Goal: Task Accomplishment & Management: Manage account settings

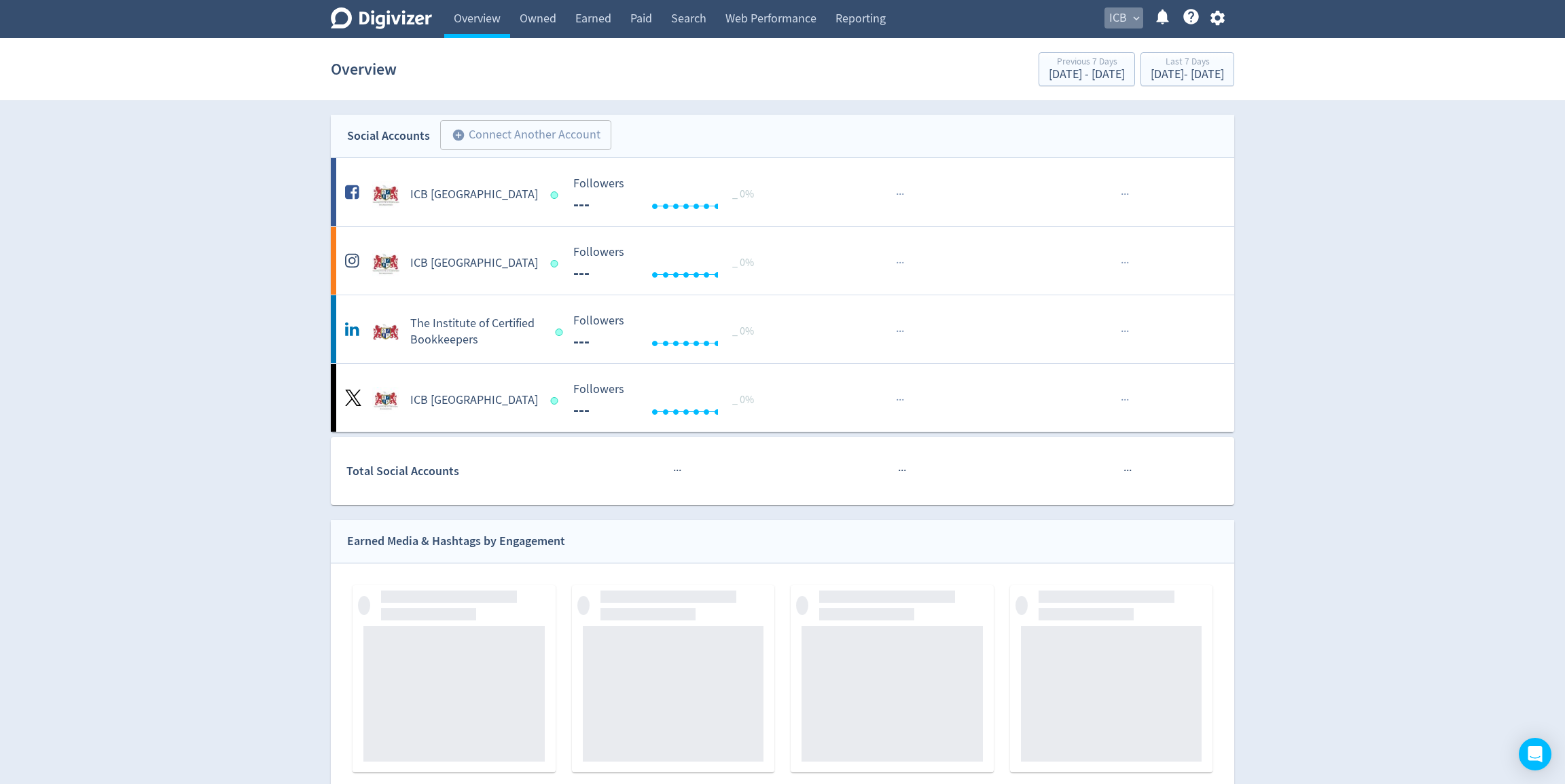
click at [1121, 21] on span "ICB" at bounding box center [1118, 18] width 18 height 21
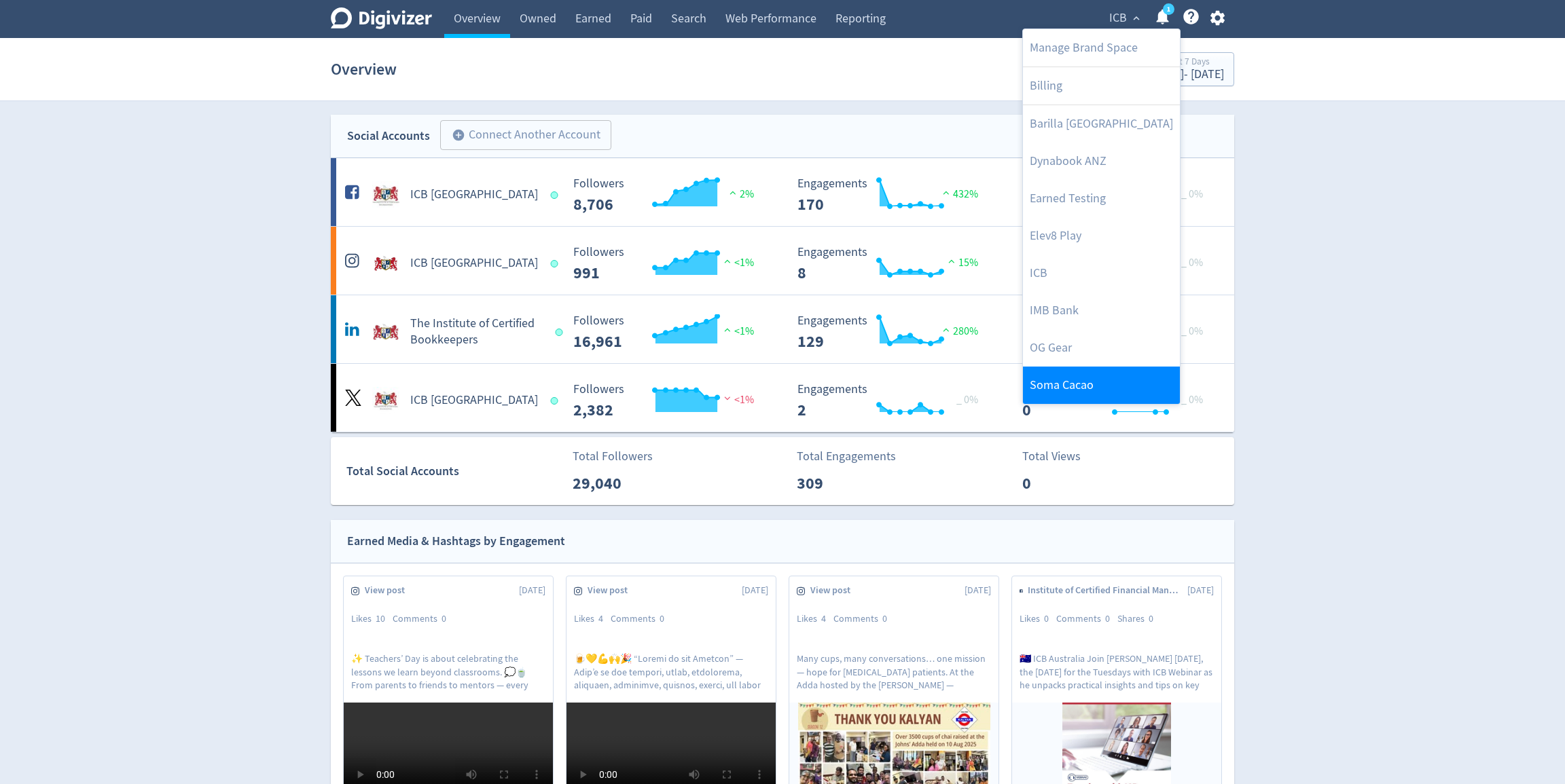
click at [1070, 371] on link "Soma Cacao" at bounding box center [1101, 385] width 157 height 38
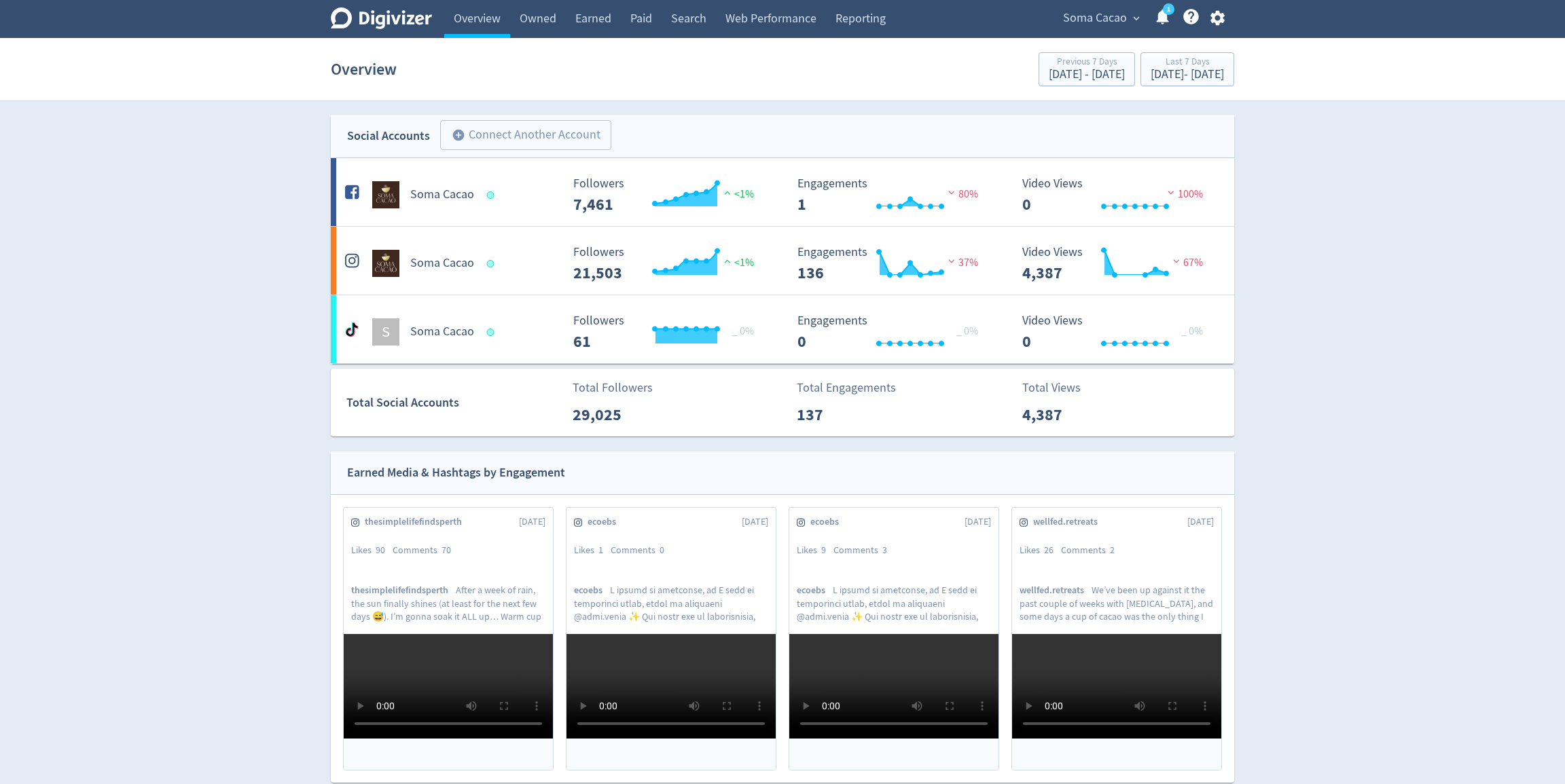
click at [1112, 22] on span "Soma Cacao" at bounding box center [1095, 18] width 64 height 21
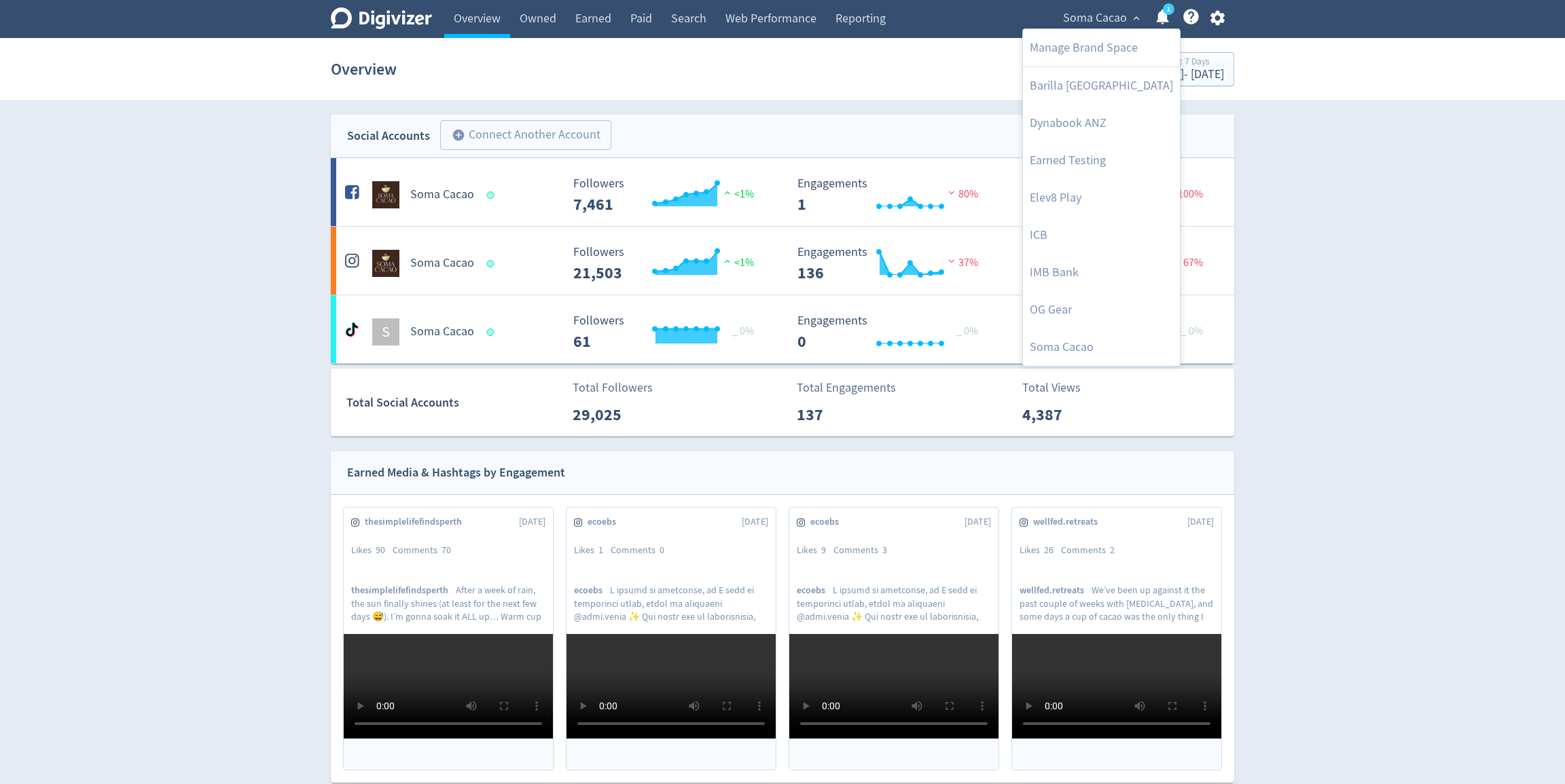
click at [1211, 151] on div at bounding box center [782, 392] width 1565 height 784
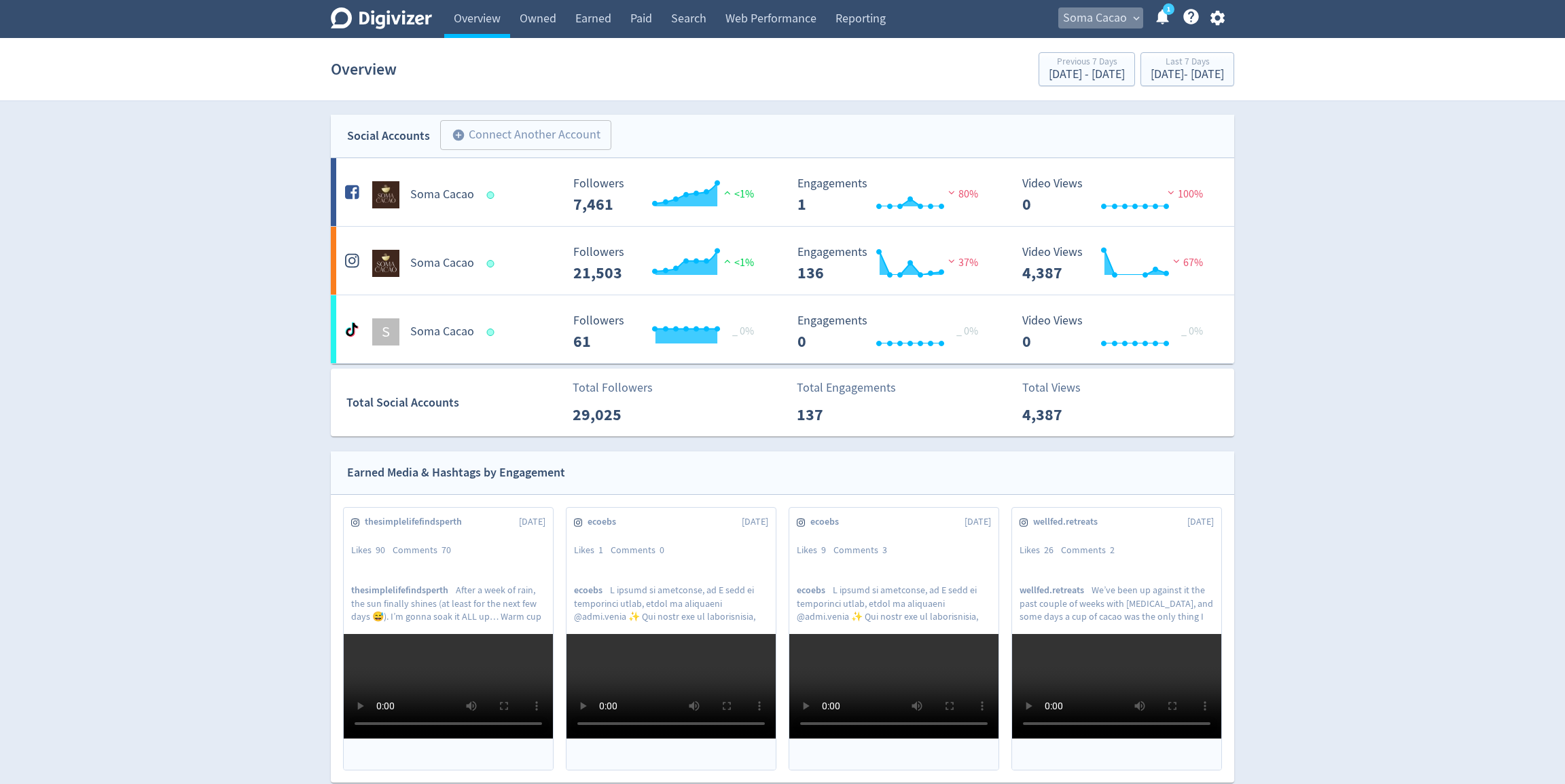
click at [1109, 22] on span "Soma Cacao" at bounding box center [1095, 18] width 64 height 21
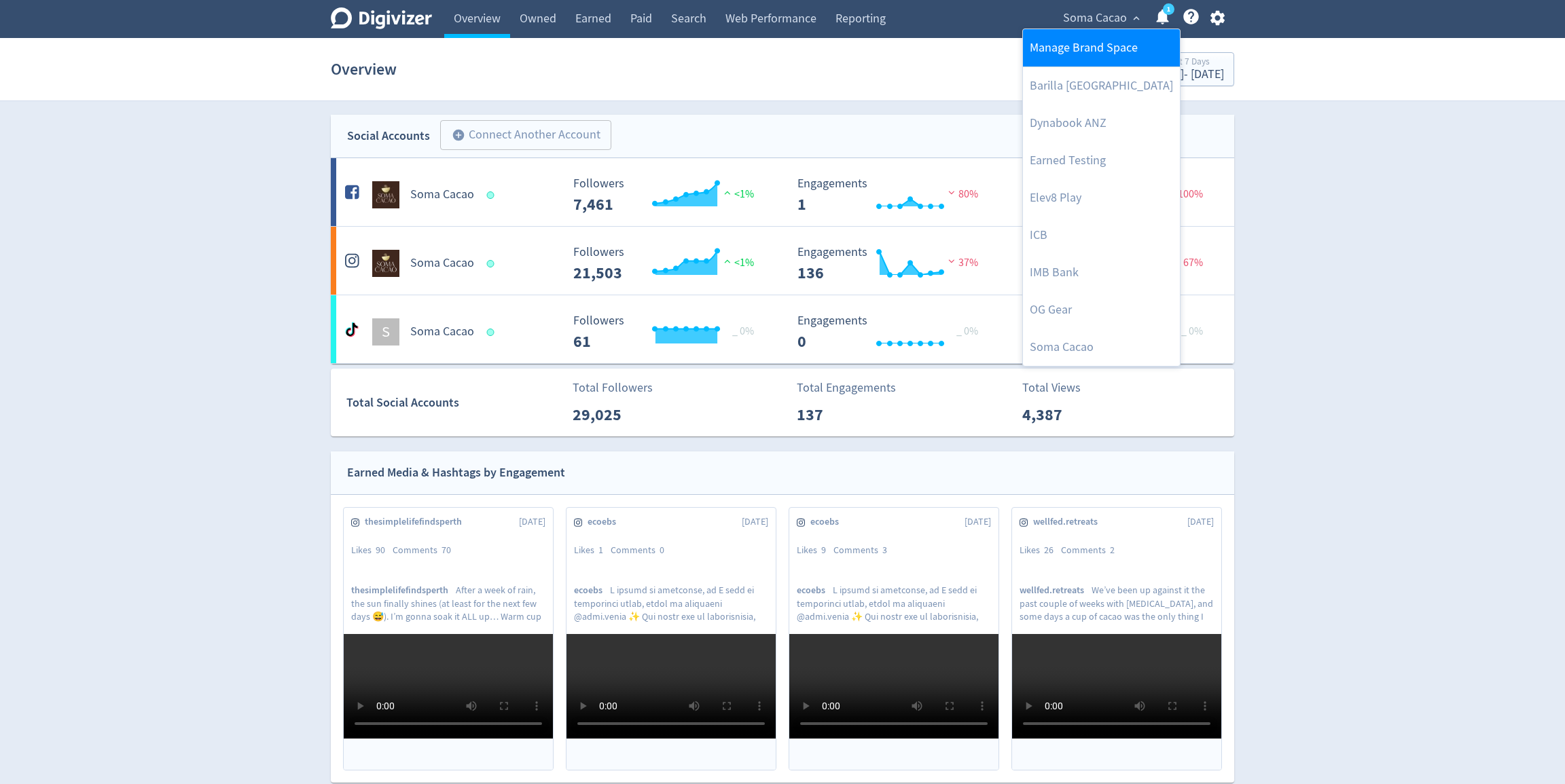
click at [1101, 51] on link "Manage Brand Space" at bounding box center [1101, 48] width 157 height 38
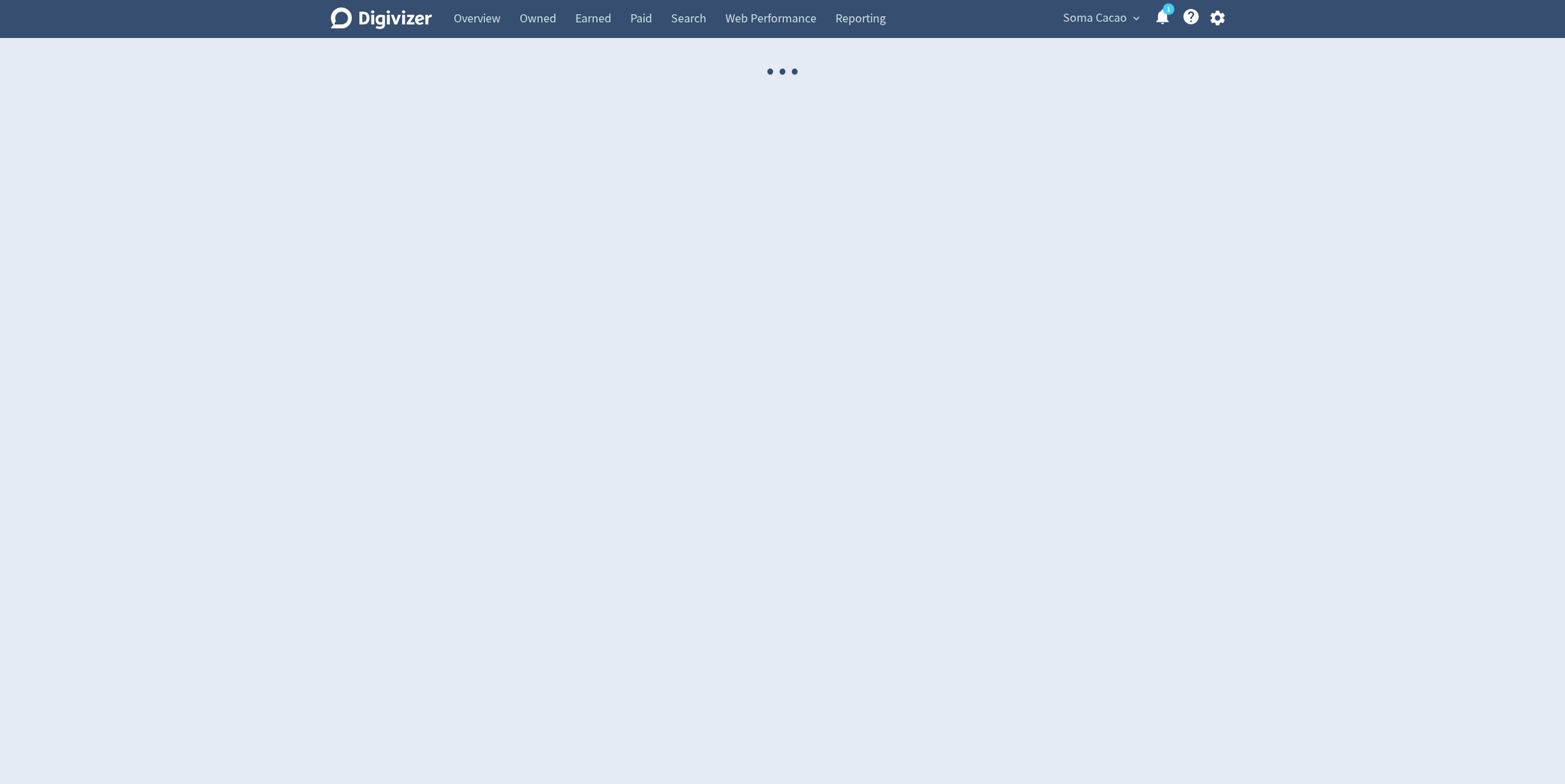
select select "USER"
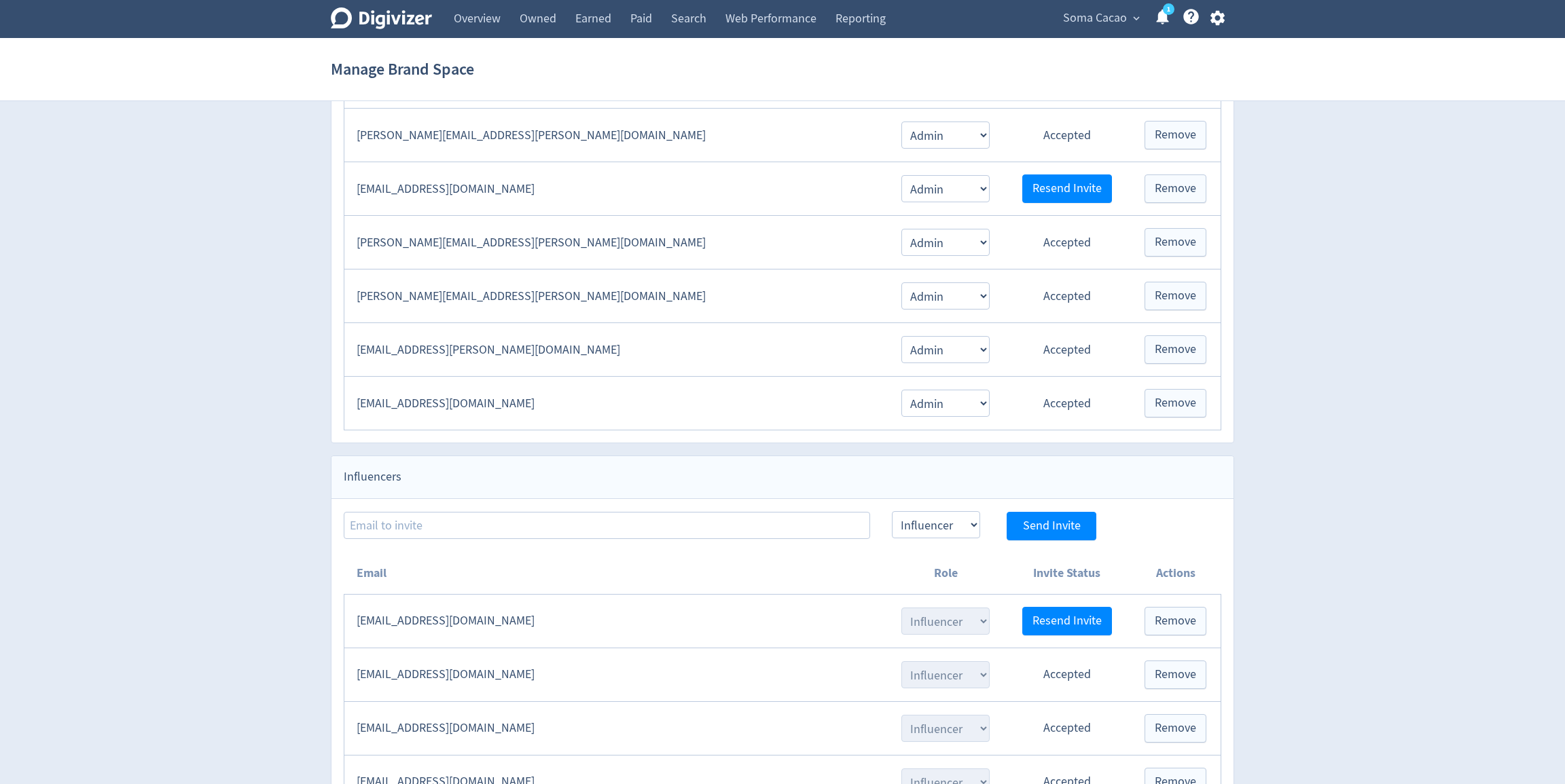
scroll to position [1127, 0]
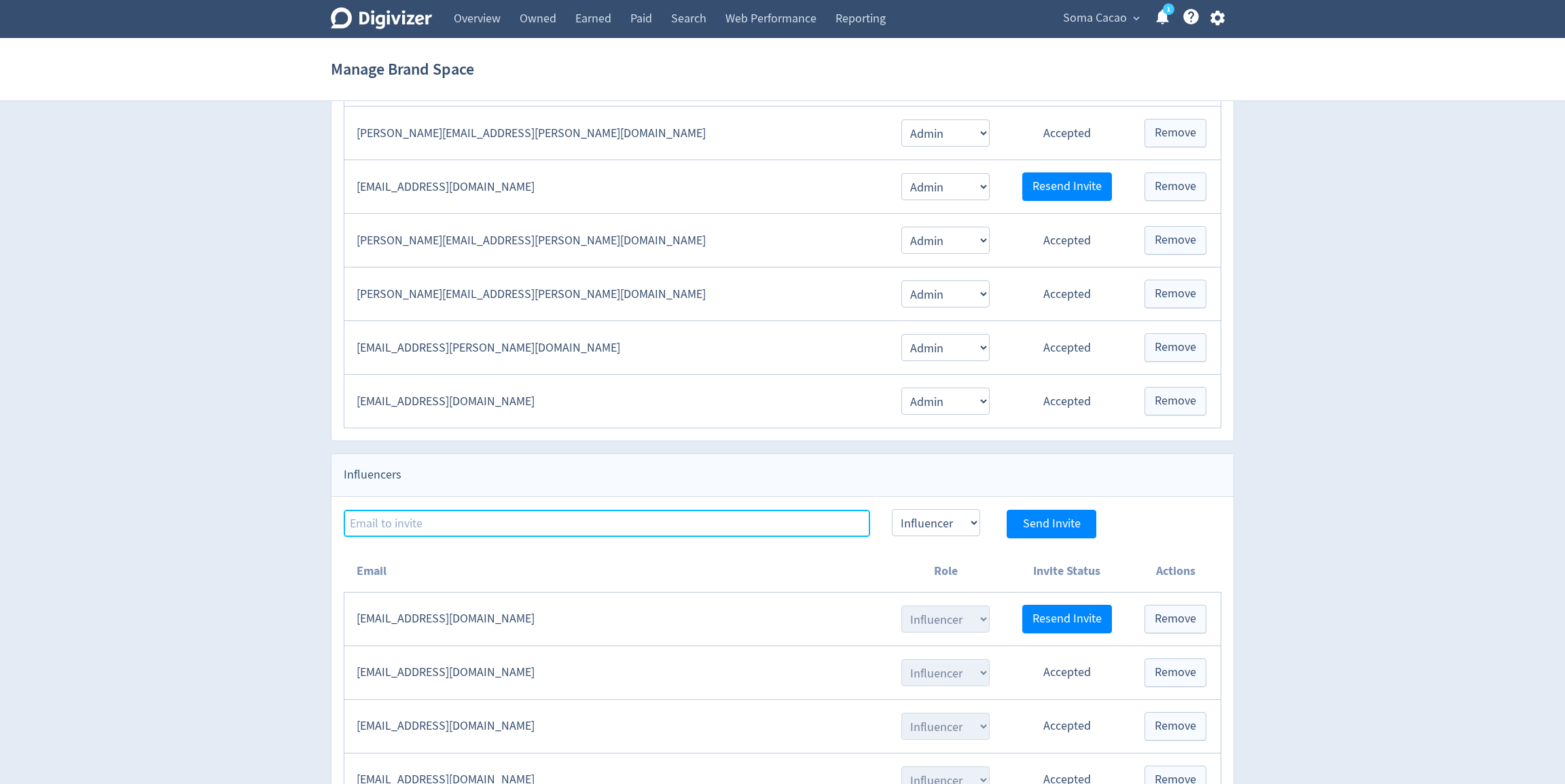
click at [631, 510] on input at bounding box center [607, 523] width 526 height 27
paste input "[EMAIL_ADDRESS][DOMAIN_NAME]"
type input "[EMAIL_ADDRESS][DOMAIN_NAME]"
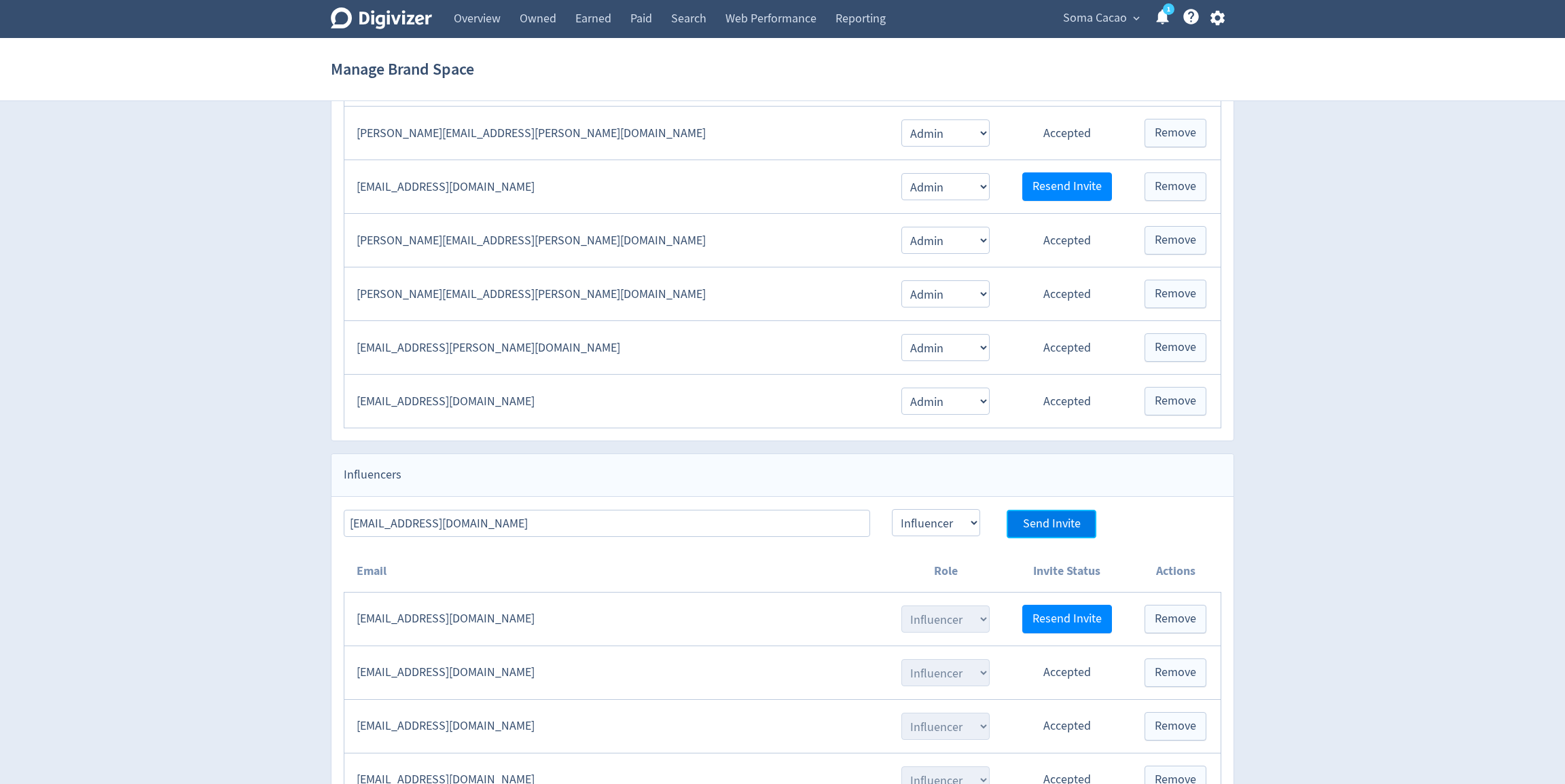
click at [1050, 517] on button "Send Invite" at bounding box center [1052, 524] width 90 height 29
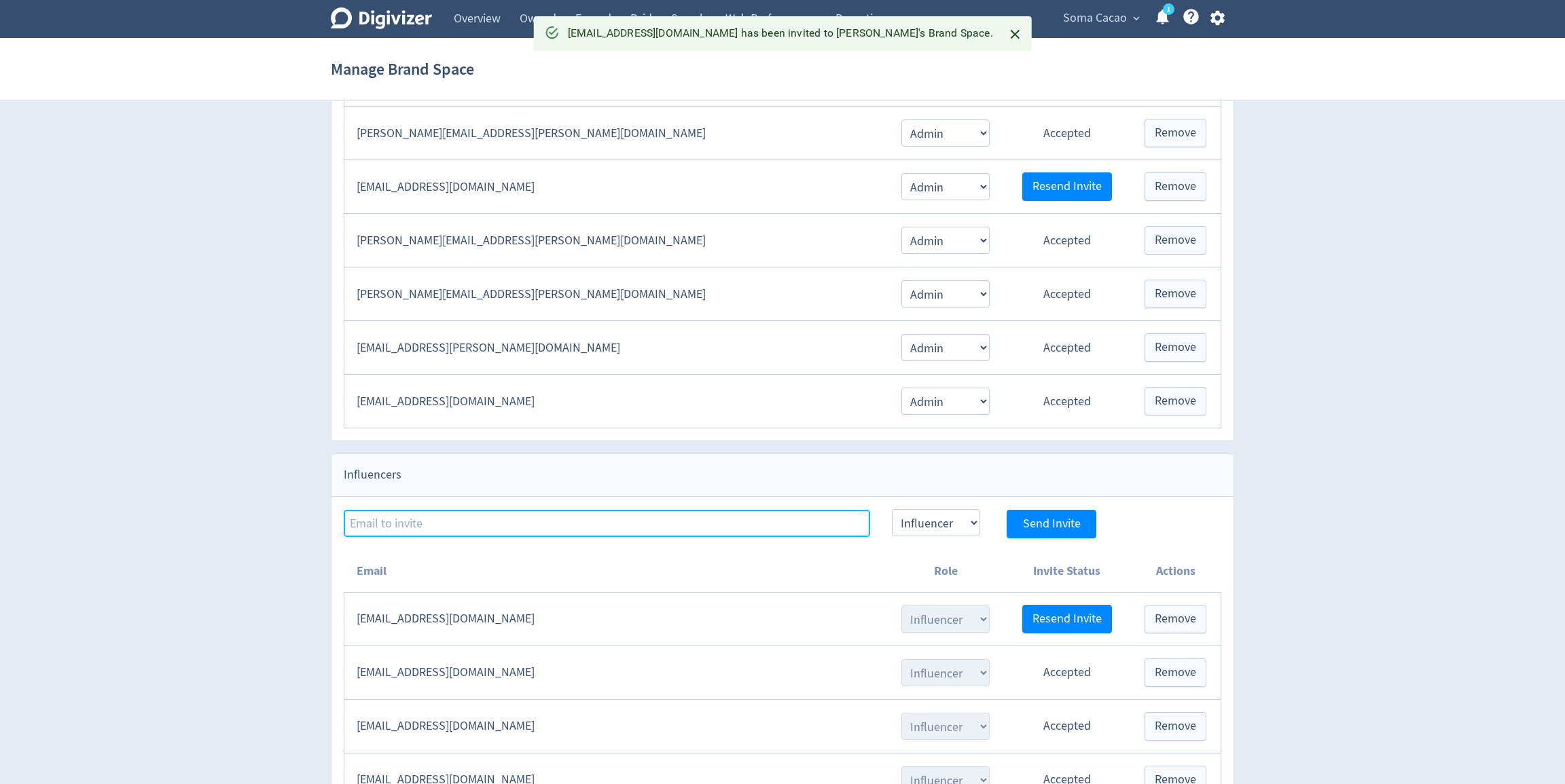
click at [623, 510] on input at bounding box center [607, 523] width 526 height 27
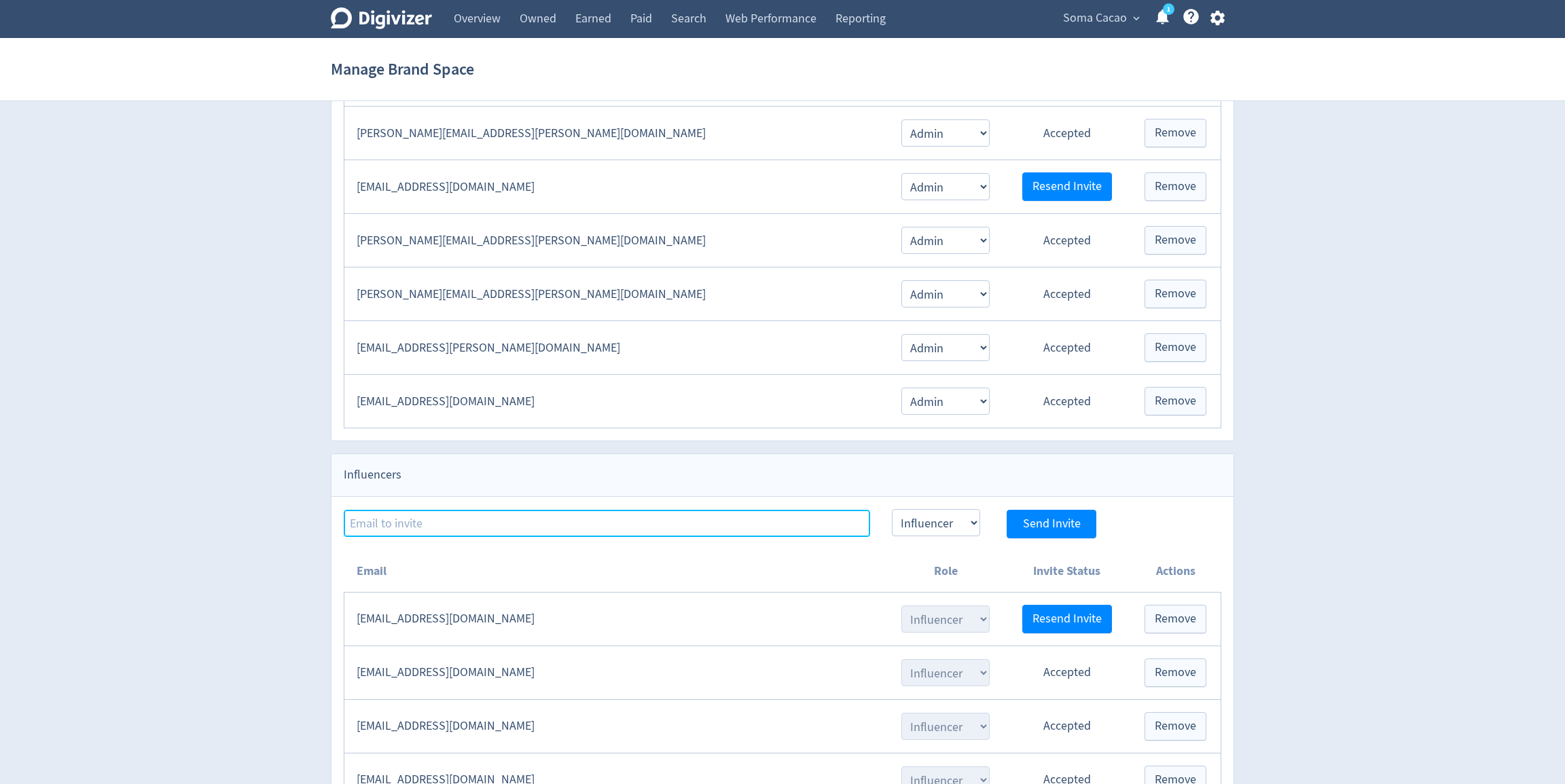
paste input "[DOMAIN_NAME][EMAIL_ADDRESS][DOMAIN_NAME]"
type input "[DOMAIN_NAME][EMAIL_ADDRESS][DOMAIN_NAME]"
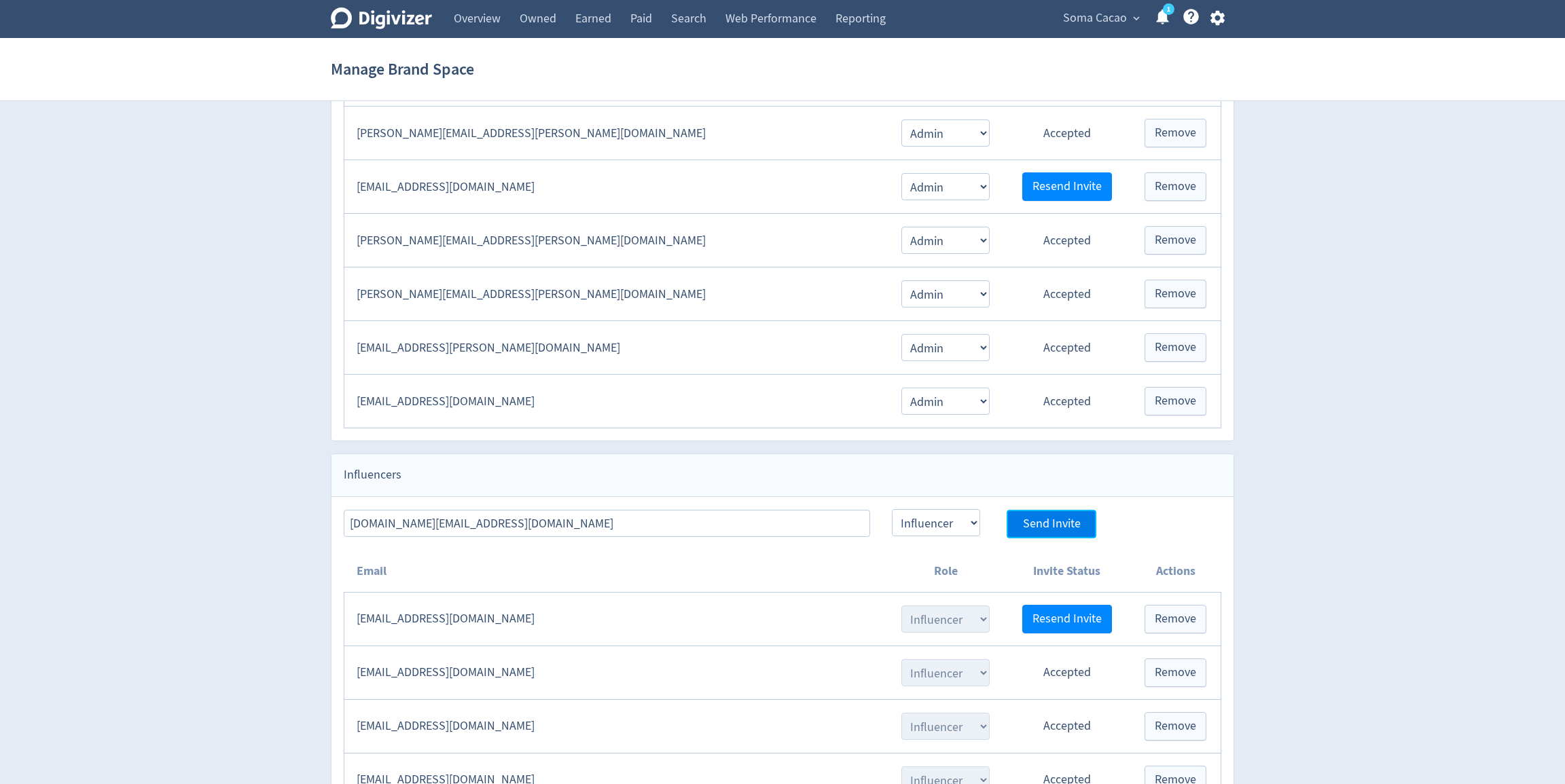
click at [1025, 518] on span "Send Invite" at bounding box center [1052, 524] width 57 height 13
